Goal: Transaction & Acquisition: Purchase product/service

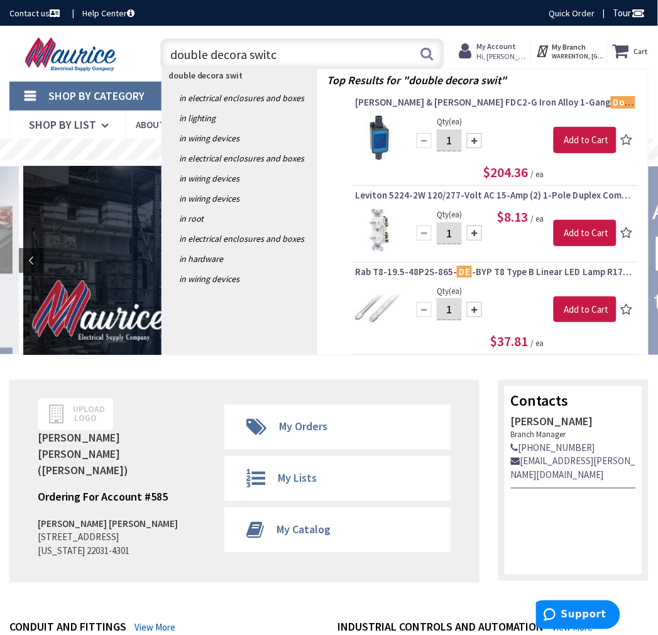
type input "double decora switch"
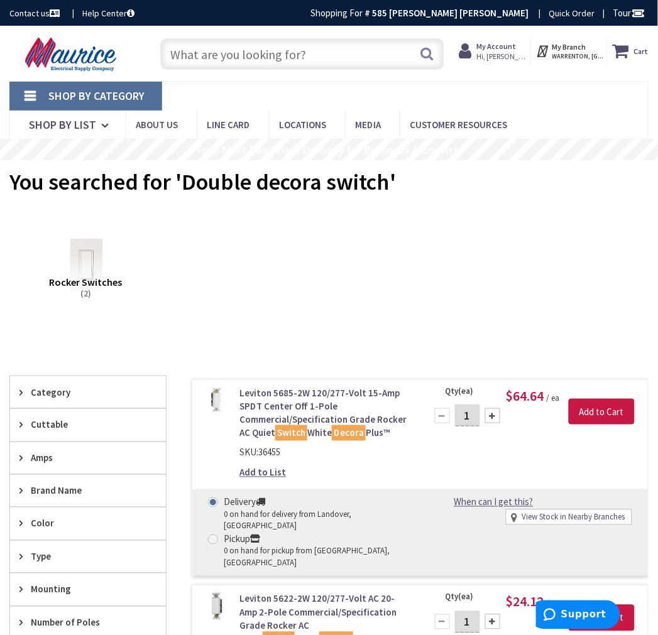
click at [240, 65] on input "text" at bounding box center [302, 53] width 284 height 31
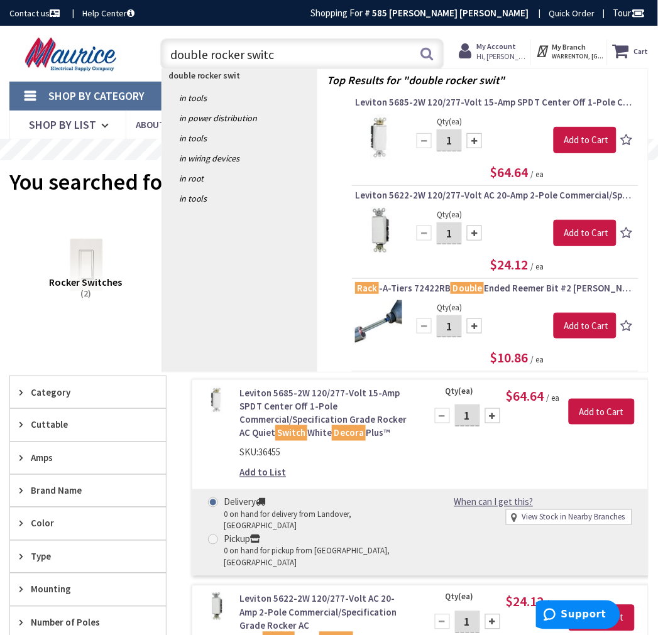
type input "double rocker switch"
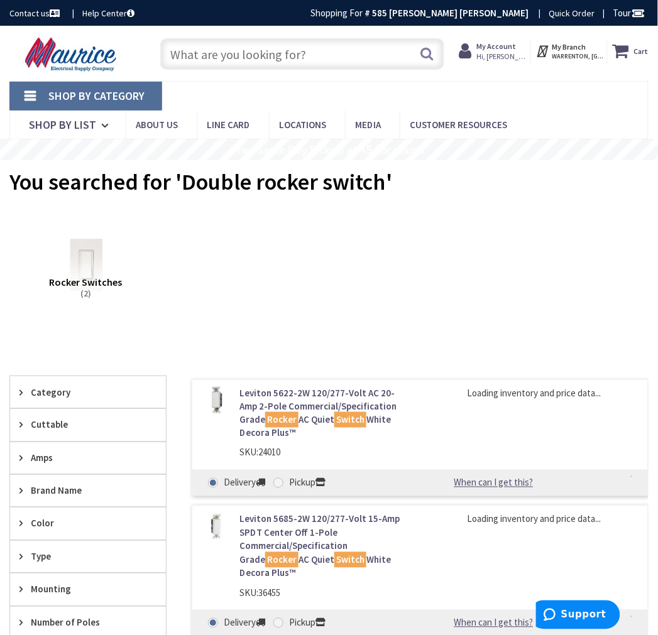
click at [302, 395] on link "Leviton 5622-2W 120/277-Volt AC 20-Amp 2-Pole Commercial/Specification Grade Ro…" at bounding box center [324, 413] width 171 height 54
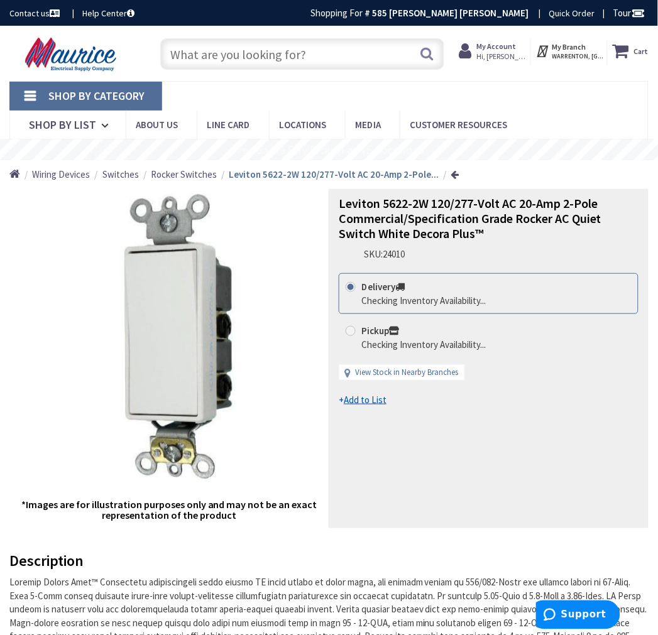
click at [265, 61] on input "text" at bounding box center [302, 53] width 284 height 31
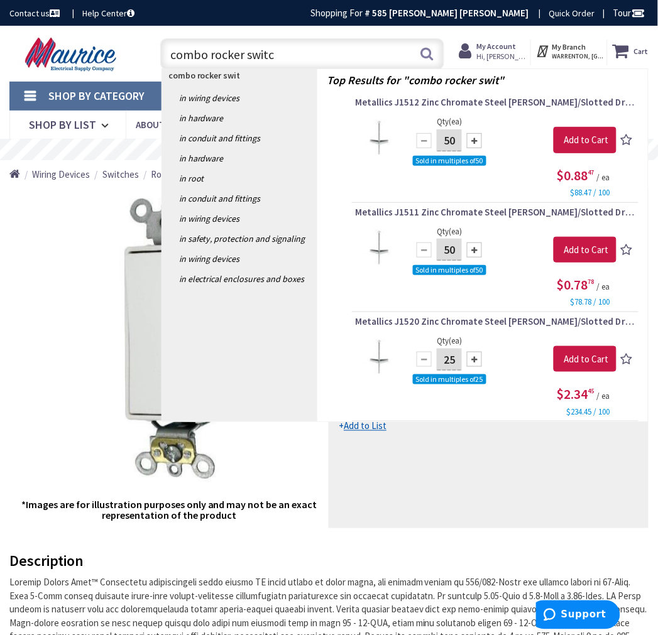
type input "combo rocker switch"
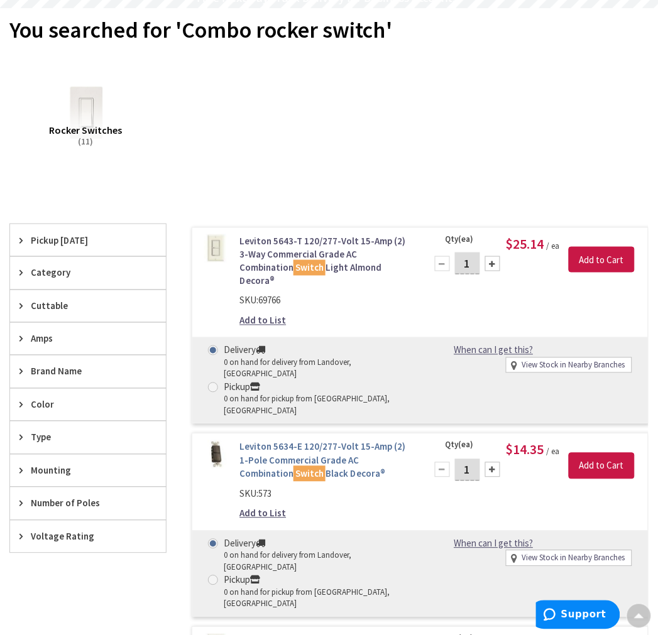
scroll to position [279, 0]
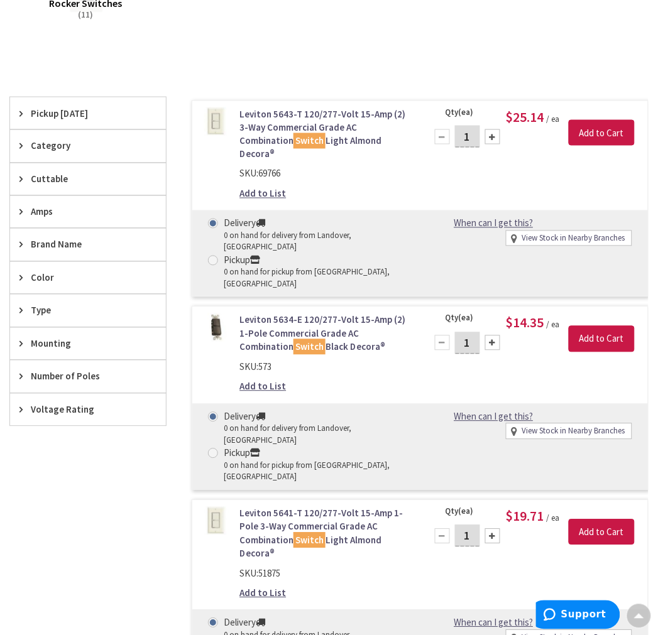
click at [569, 233] on link "View Stock in Nearby Branches" at bounding box center [573, 239] width 103 height 12
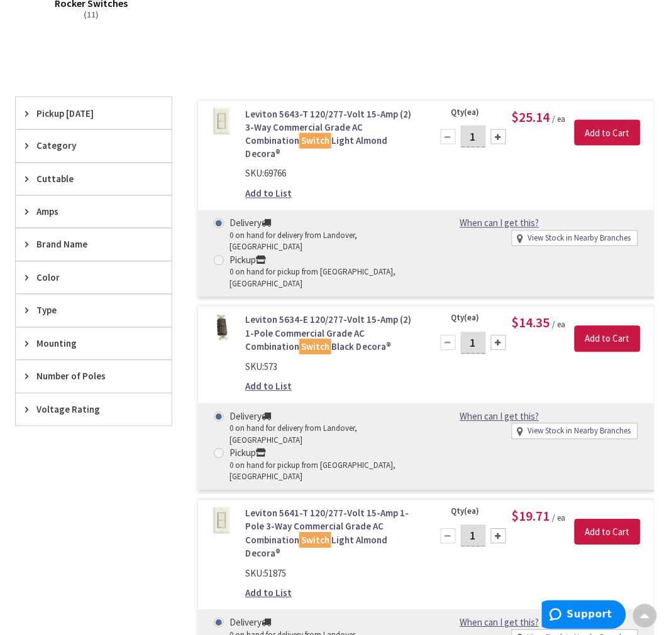
scroll to position [278, 0]
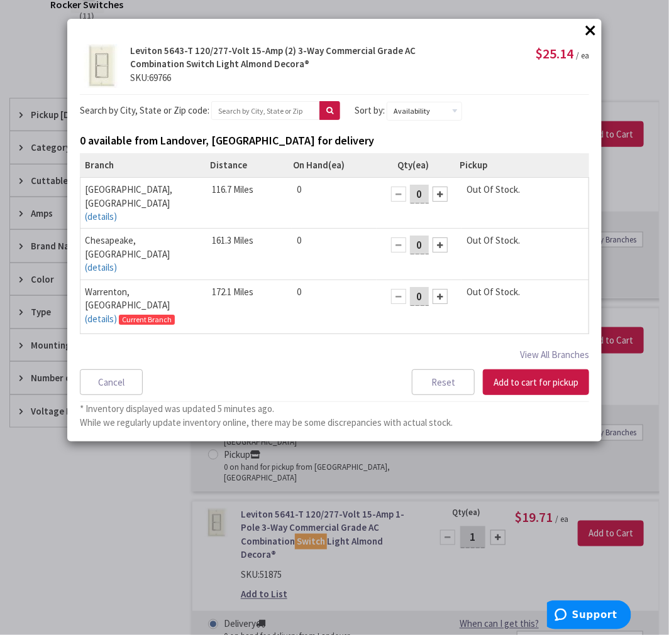
click at [593, 31] on button "×" at bounding box center [590, 30] width 19 height 19
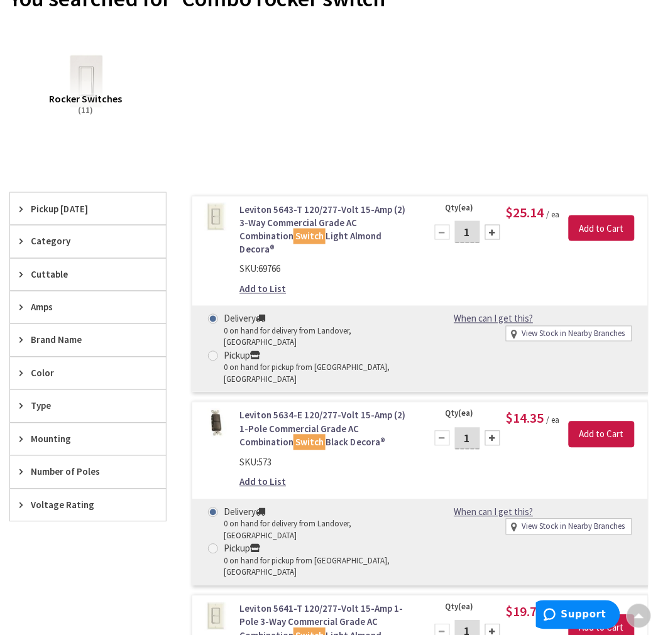
scroll to position [0, 0]
